Goal: Task Accomplishment & Management: Manage account settings

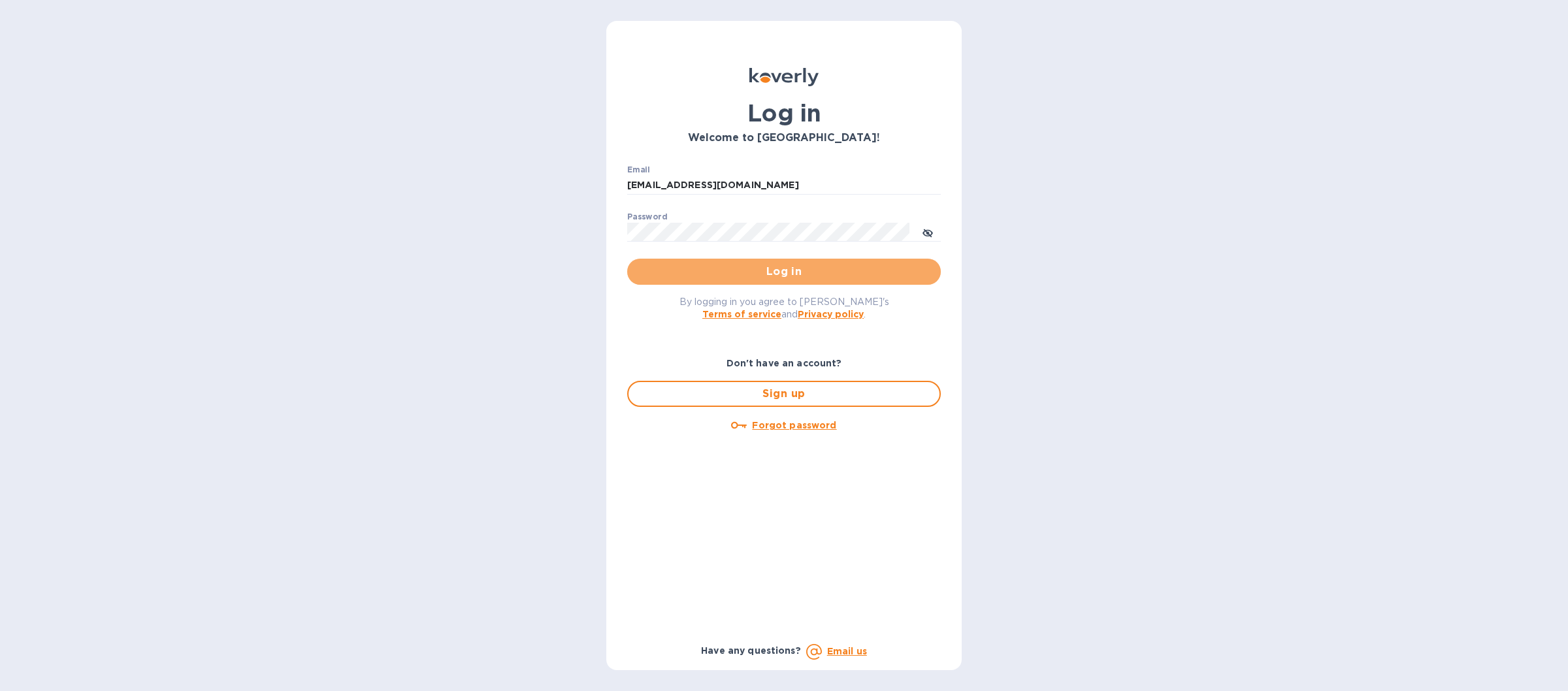
click at [729, 278] on span "Log in" at bounding box center [784, 271] width 293 height 15
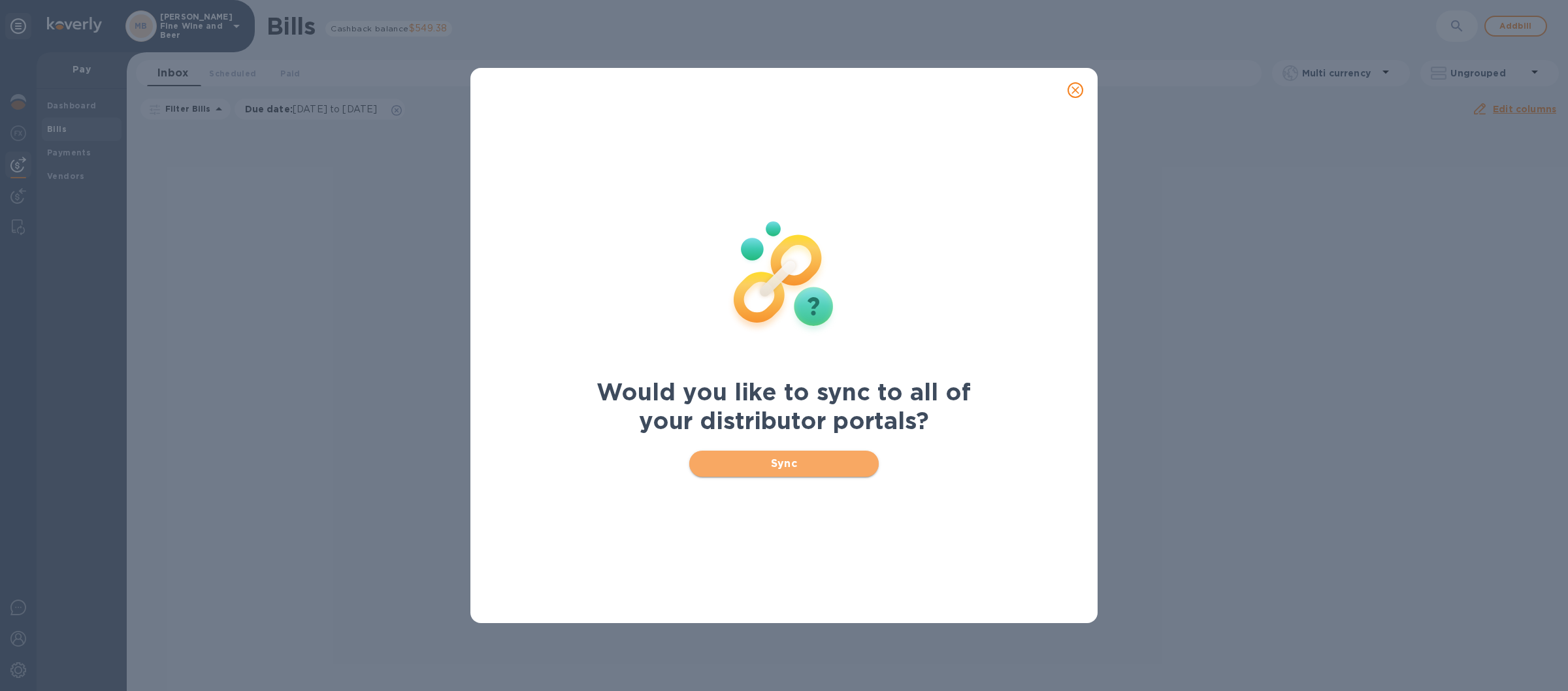
click at [699, 462] on button "Sync" at bounding box center [784, 463] width 190 height 26
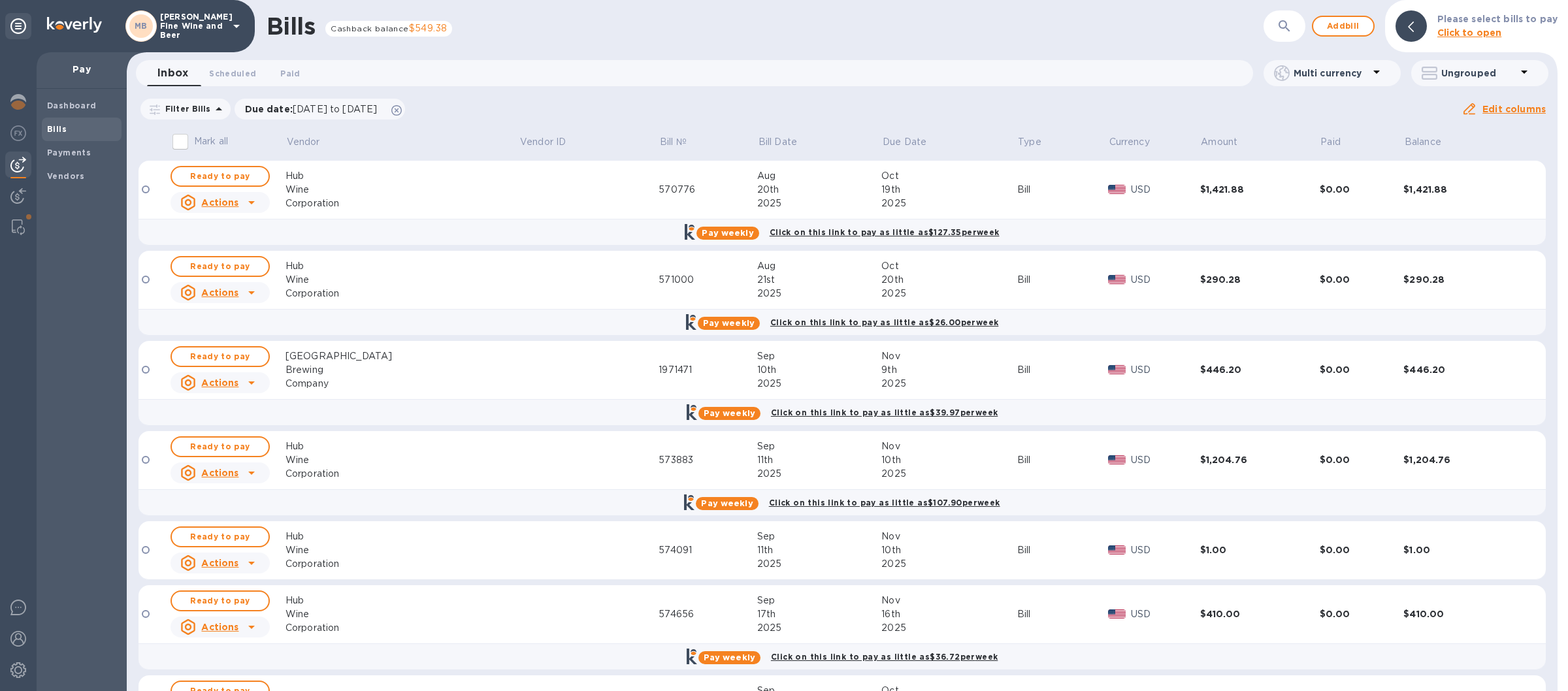
click at [232, 19] on icon at bounding box center [236, 26] width 15 height 15
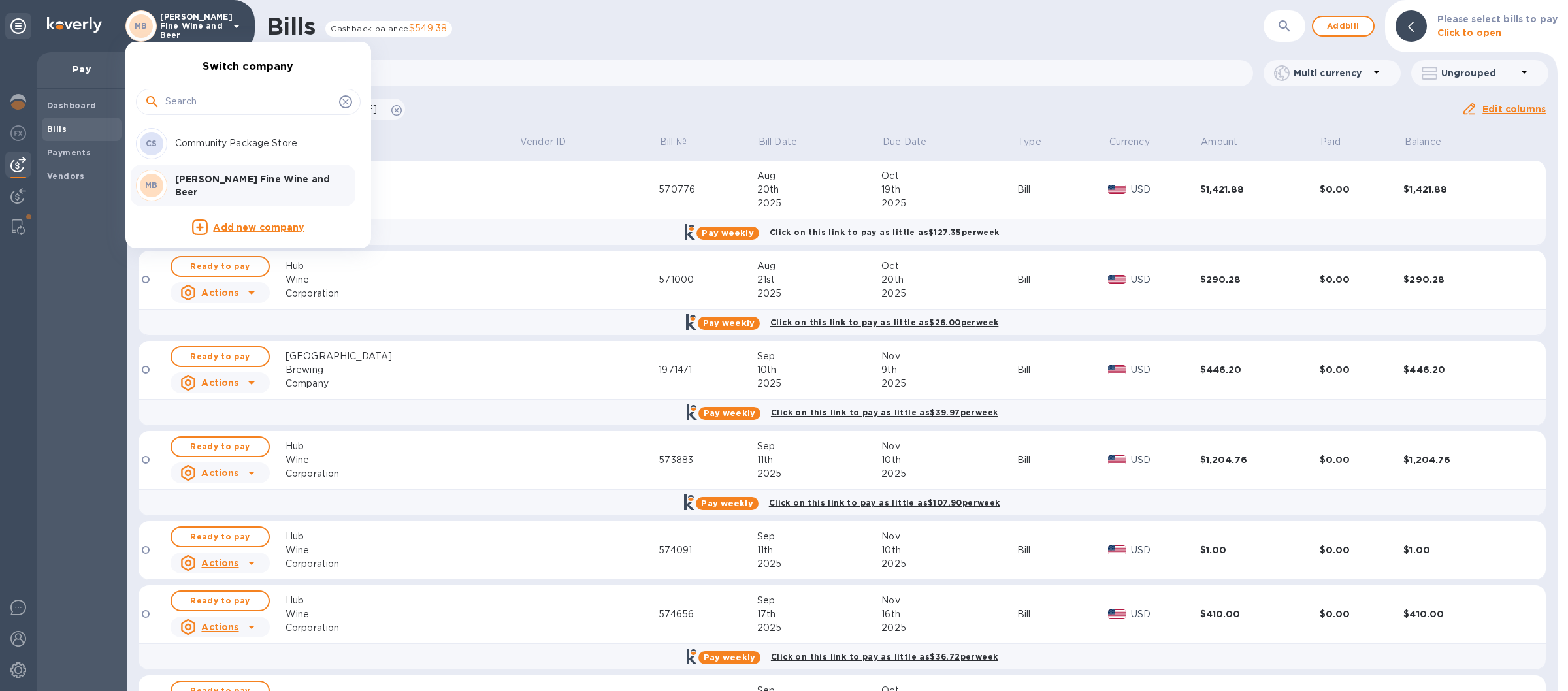
click at [224, 141] on p "Community Package Store" at bounding box center [257, 143] width 165 height 14
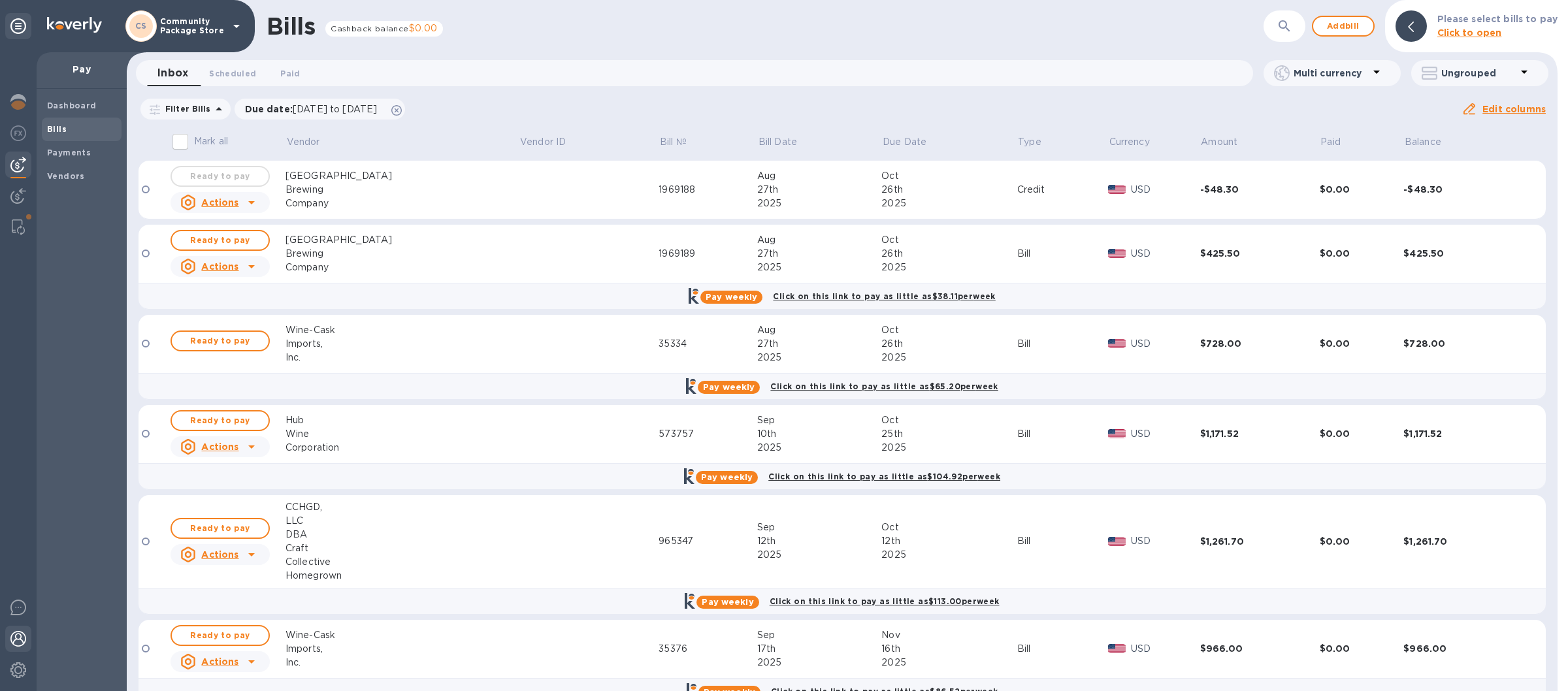
click at [17, 639] on img at bounding box center [18, 639] width 15 height 15
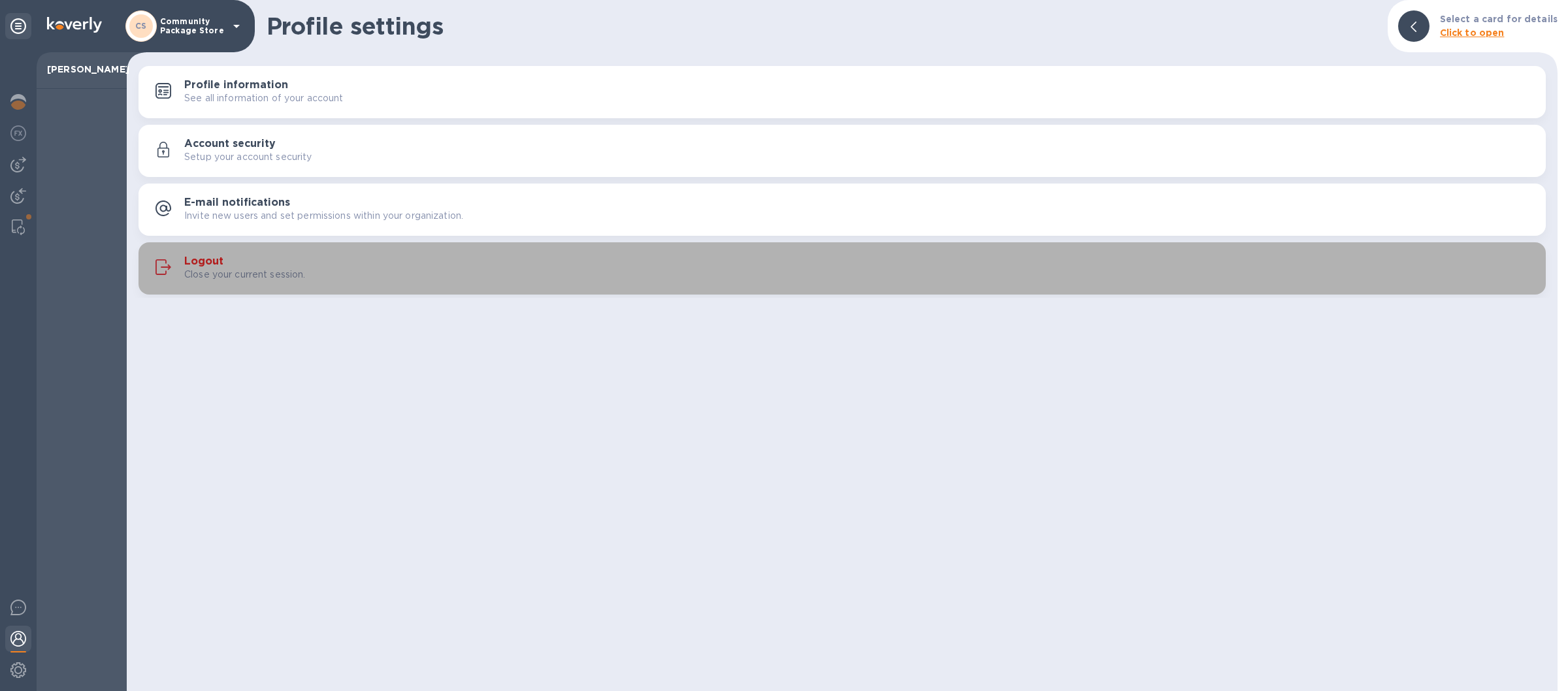
click at [558, 274] on div "Close your current session." at bounding box center [859, 274] width 1351 height 14
